Goal: Transaction & Acquisition: Purchase product/service

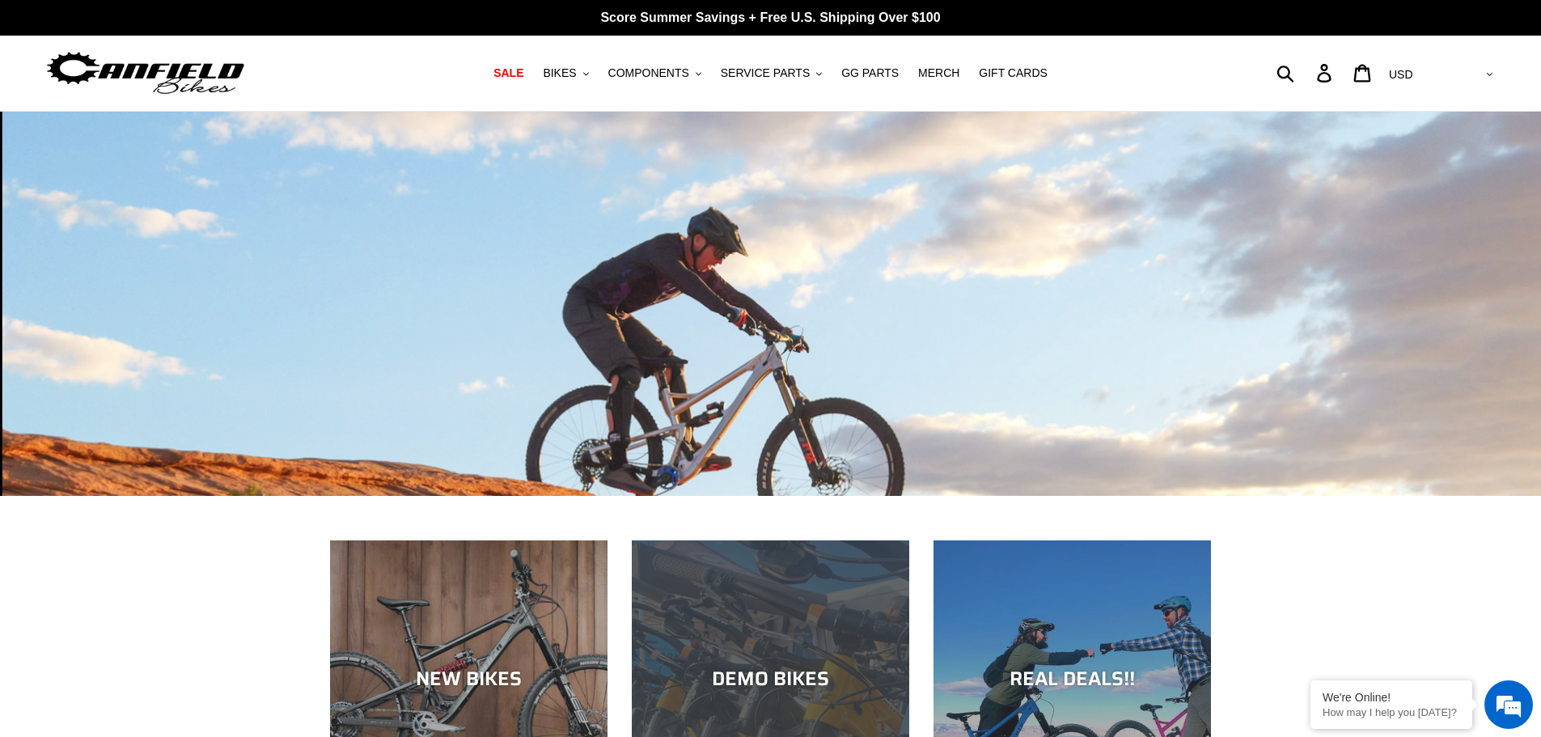
scroll to position [243, 0]
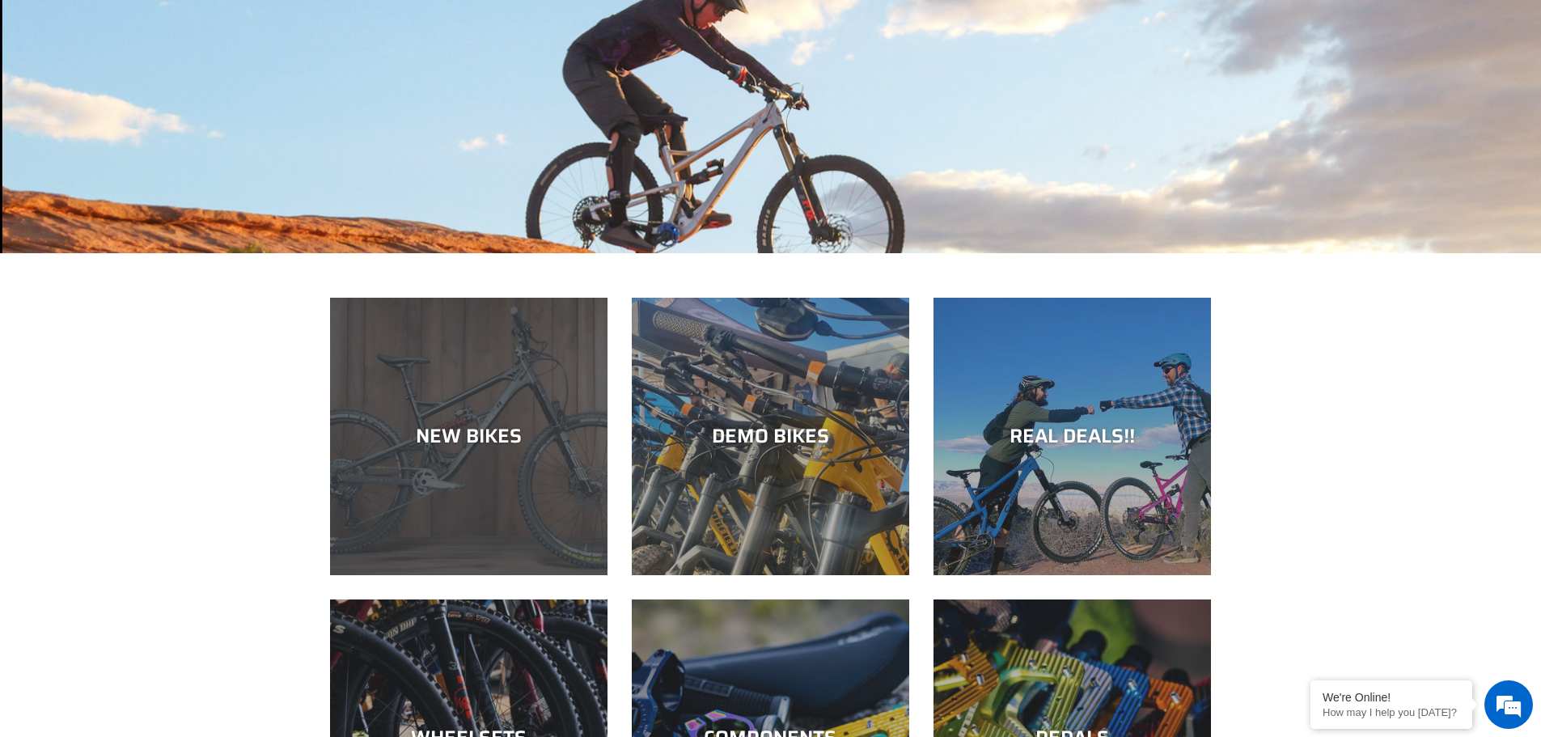
click at [505, 575] on div "NEW BIKES" at bounding box center [468, 575] width 277 height 0
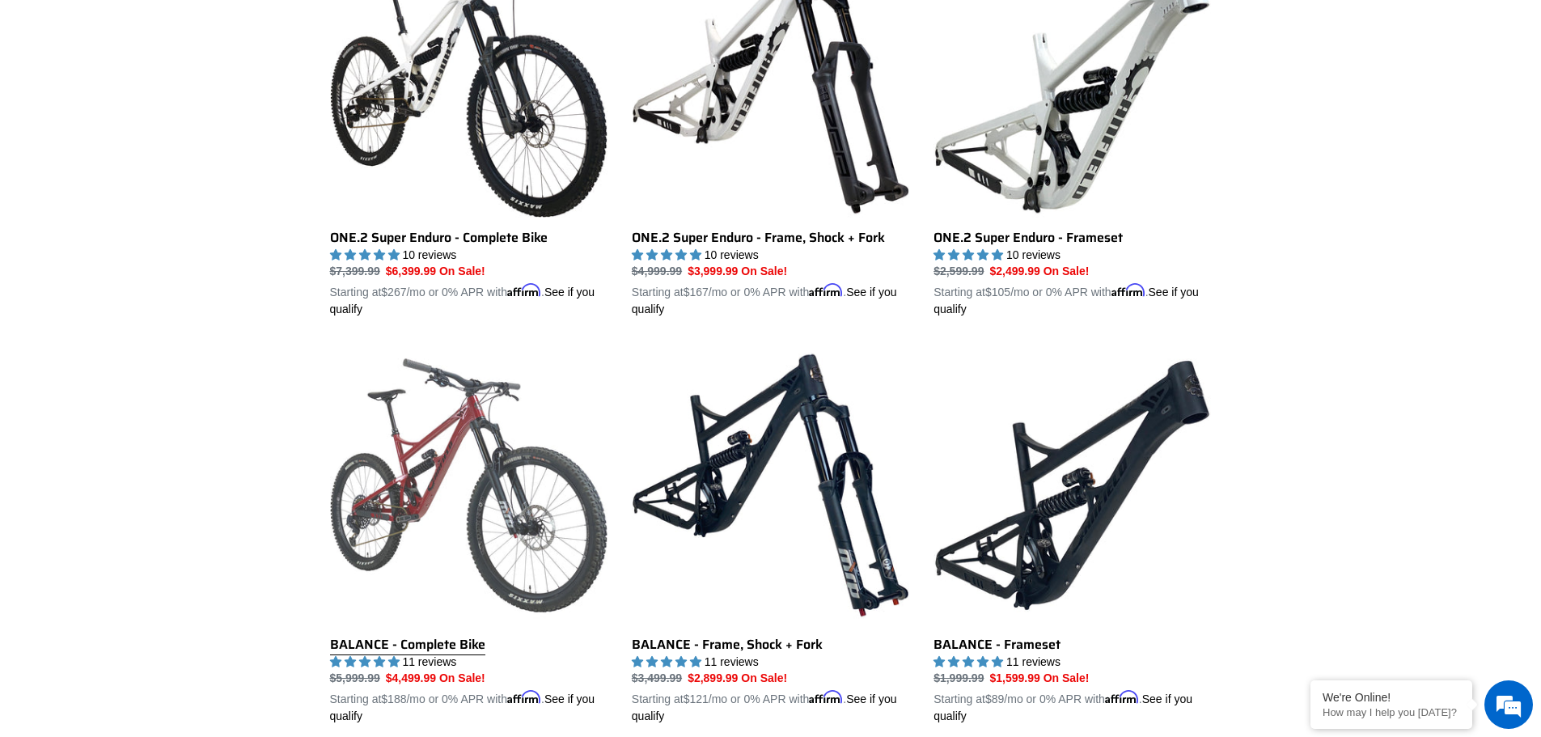
scroll to position [1375, 0]
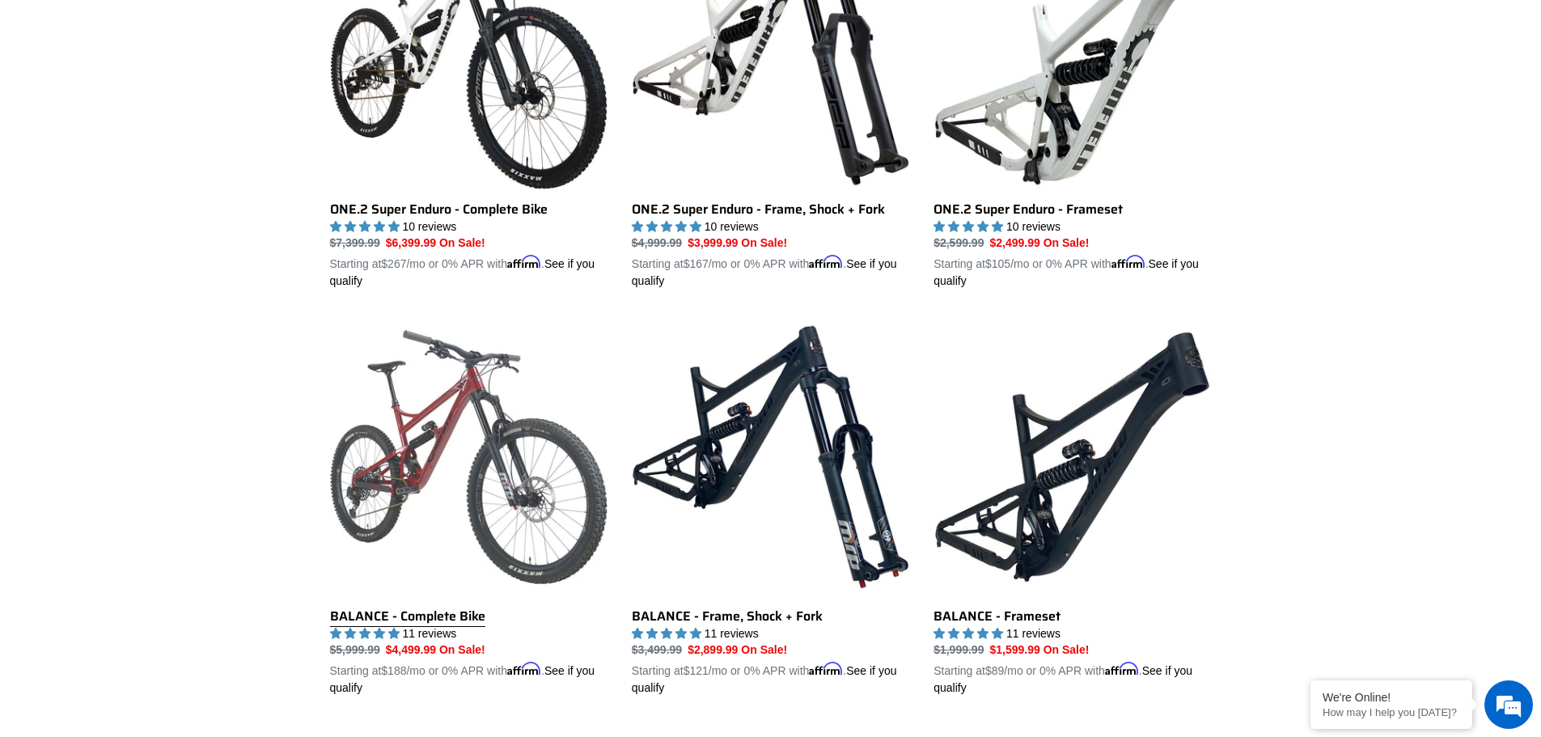
click at [438, 455] on link "BALANCE - Complete Bike" at bounding box center [468, 507] width 277 height 378
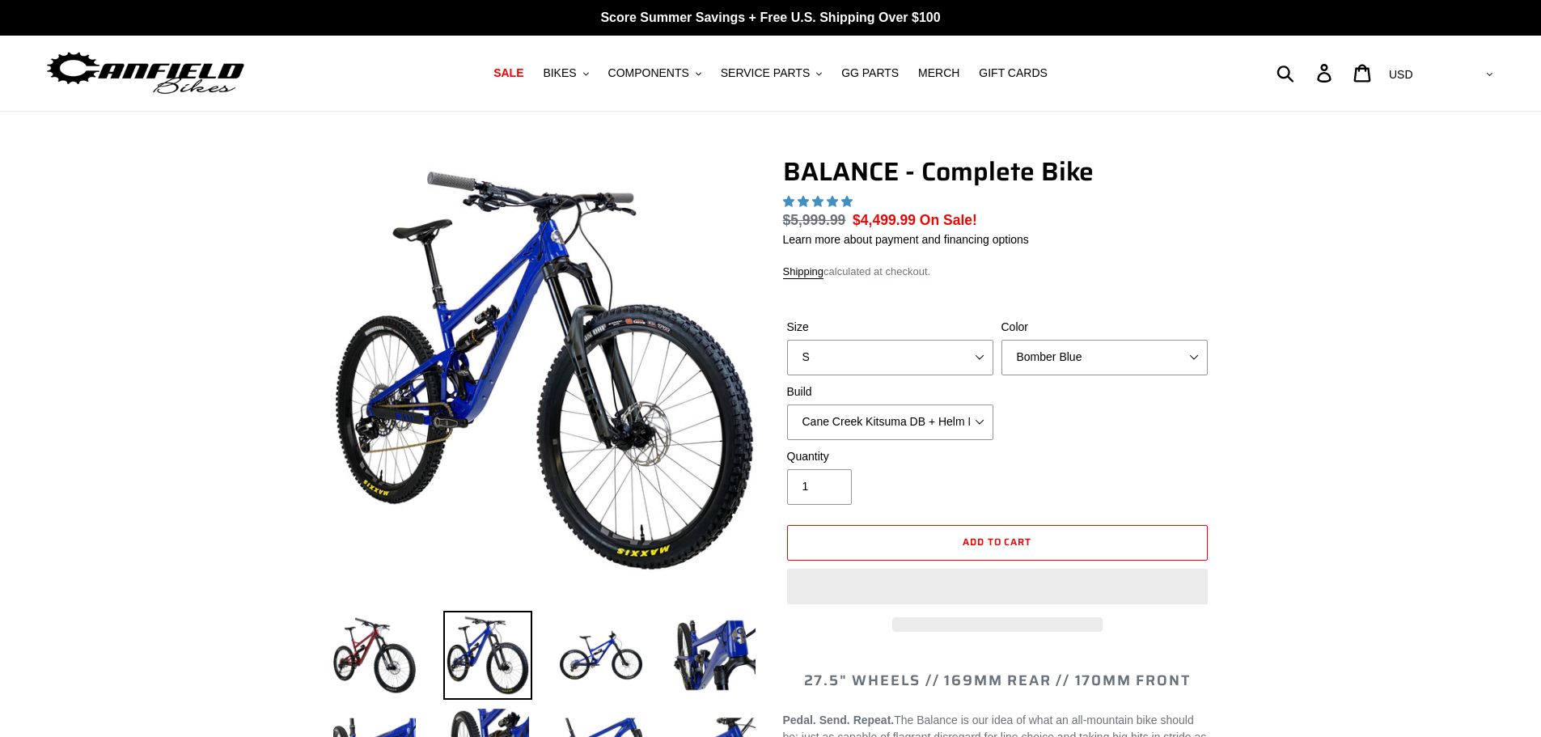
select select "highest-rating"
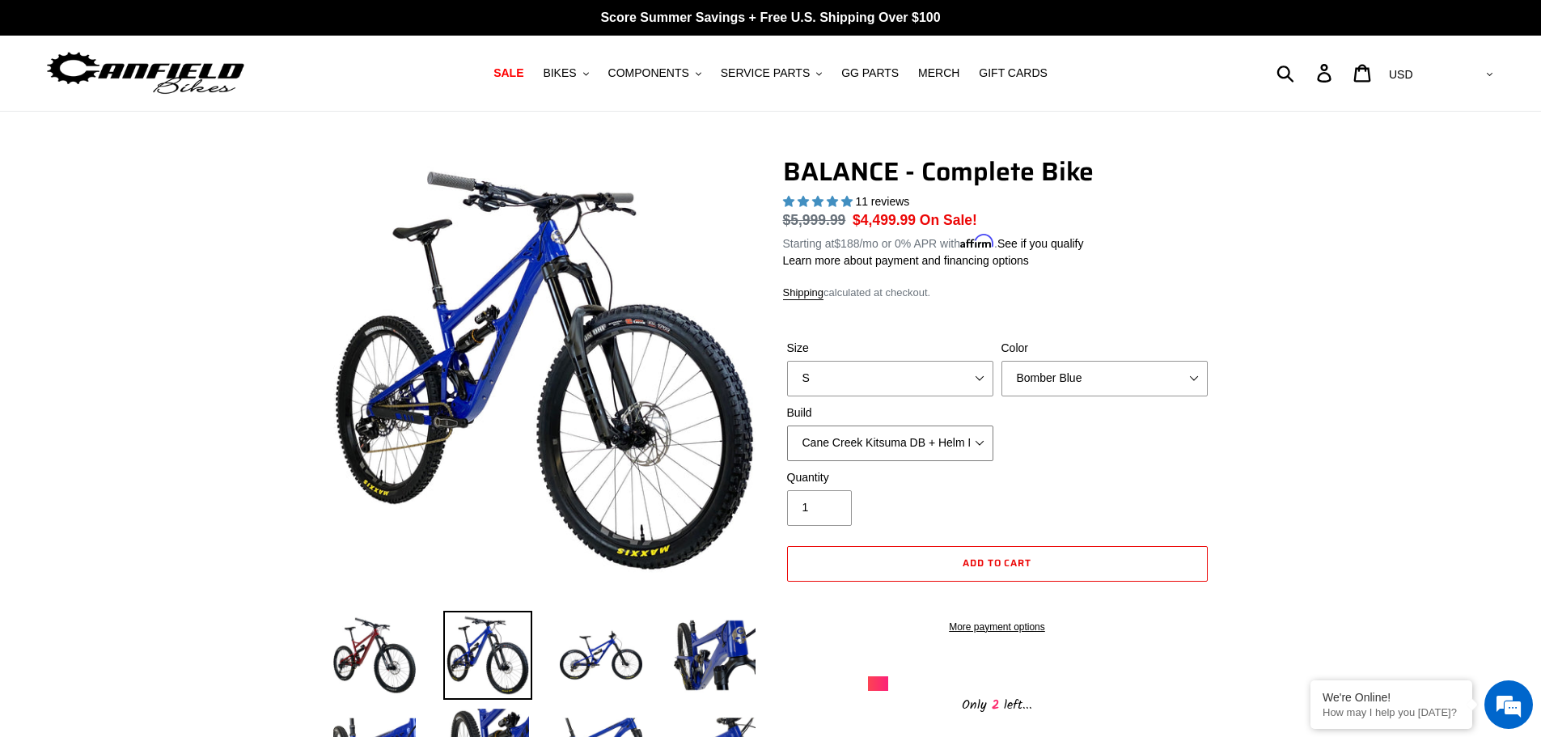
click at [885, 443] on select "Cane Creek Kitsuma DB + Helm MKII + SRAM GX Cane Creek Kitsuma DB + Helm MKII +…" at bounding box center [890, 443] width 206 height 36
select select "Cane Creek Kitsuma DB + Helm MKII + SRAM XO"
click at [787, 425] on select "Cane Creek Kitsuma DB + Helm MKII + SRAM GX Cane Creek Kitsuma DB + Helm MKII +…" at bounding box center [890, 443] width 206 height 36
click at [959, 374] on select "S M L XL" at bounding box center [890, 379] width 206 height 36
select select "L"
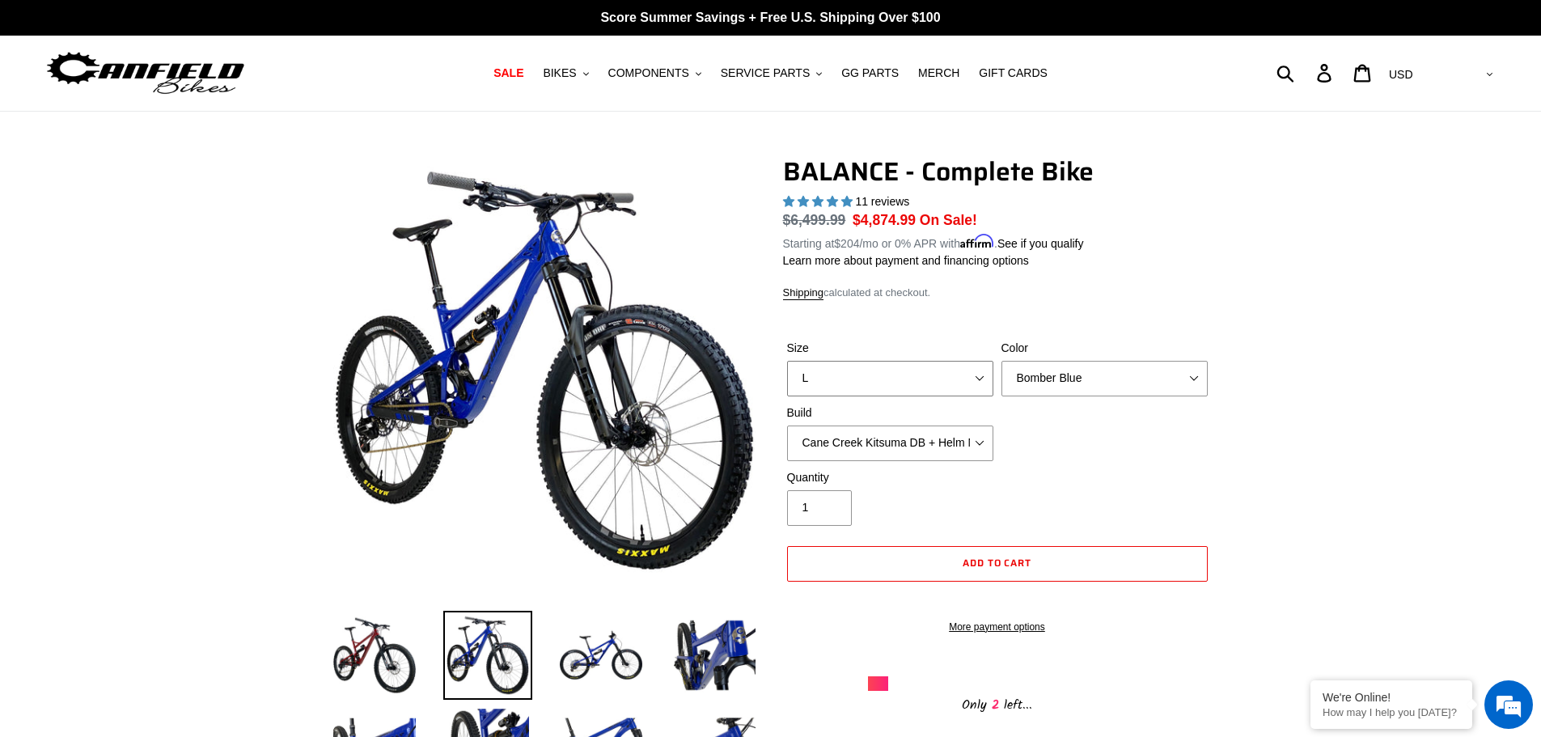
click at [787, 361] on select "S M L XL" at bounding box center [890, 379] width 206 height 36
click at [1144, 376] on select "Bomber Blue Goat's Blood Stealth Black" at bounding box center [1104, 379] width 206 height 36
click at [1001, 361] on select "Bomber Blue Goat's Blood Stealth Black" at bounding box center [1104, 379] width 206 height 36
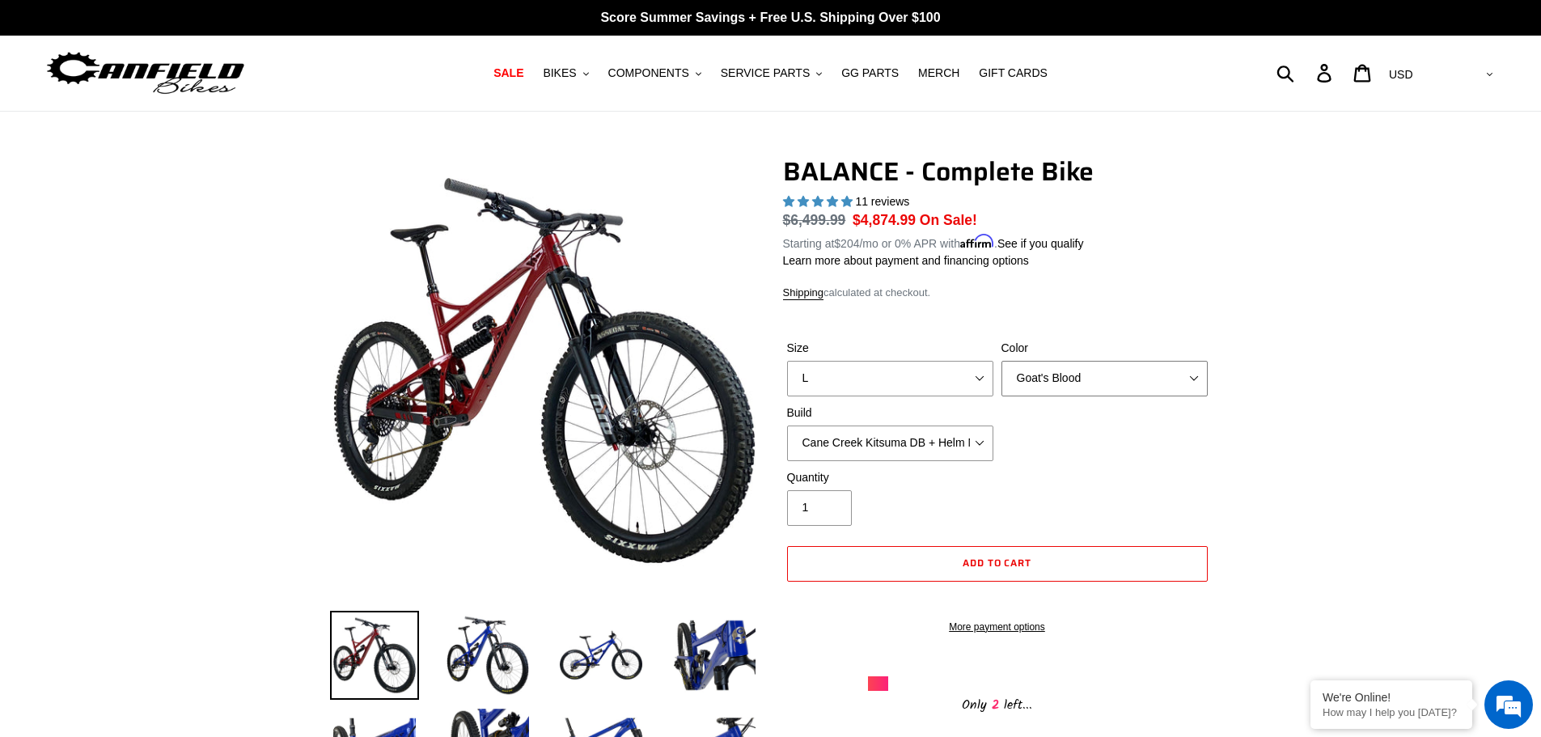
click at [1102, 373] on select "Bomber Blue Goat's Blood Stealth Black" at bounding box center [1104, 379] width 206 height 36
select select "Stealth Black"
click at [1001, 361] on select "Bomber Blue Goat's Blood Stealth Black" at bounding box center [1104, 379] width 206 height 36
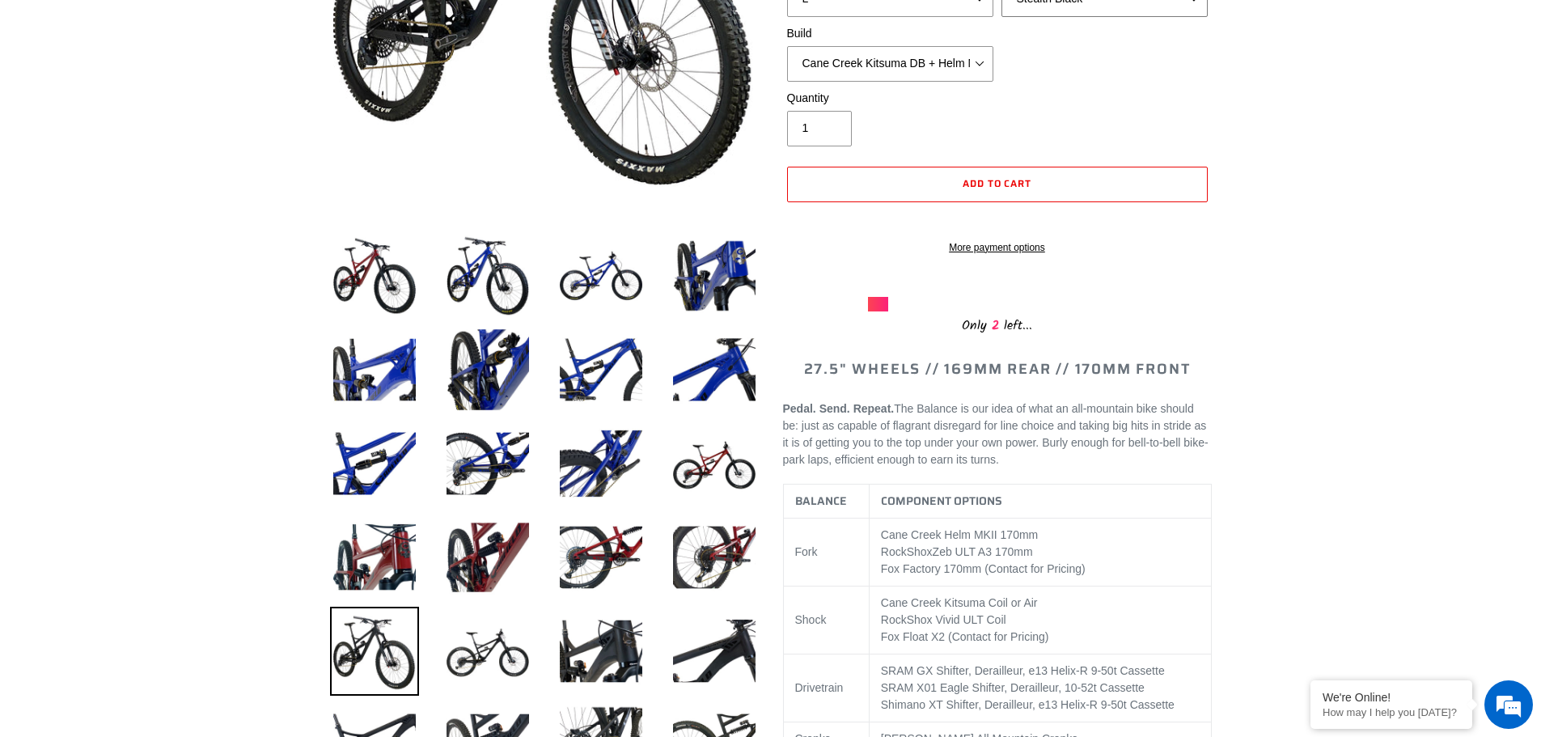
scroll to position [566, 0]
